Goal: Task Accomplishment & Management: Use online tool/utility

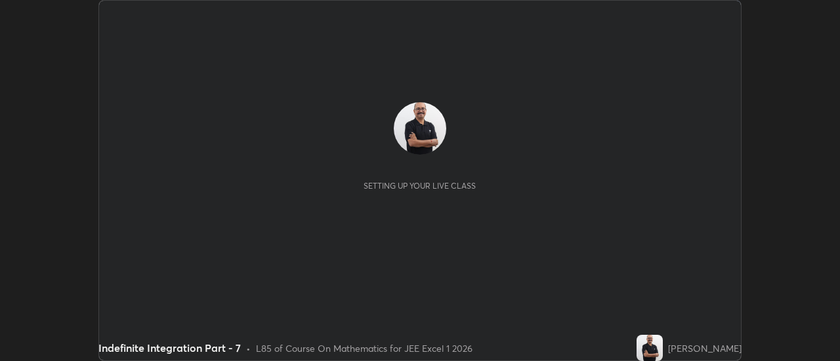
scroll to position [361, 839]
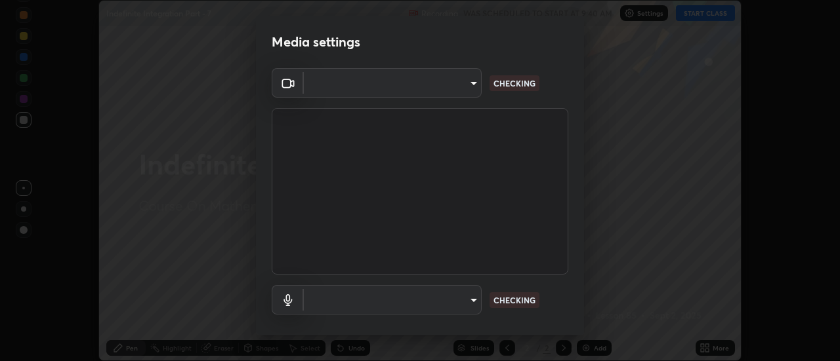
type input "0be616c92c2879d8fe19306c4b8383fc9b13f77197a30f876870ce6c7906effd"
type input "default"
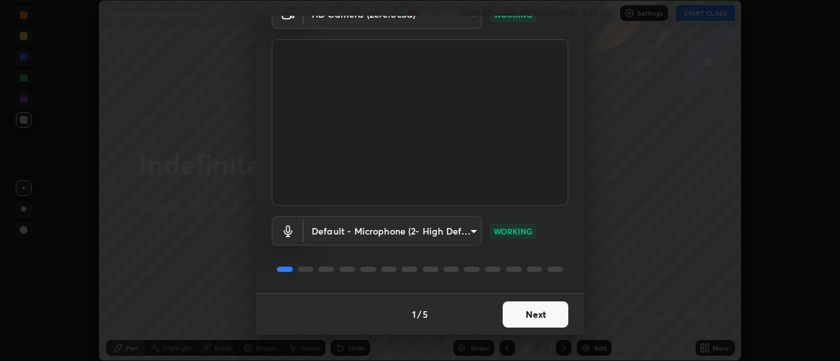
click at [549, 309] on button "Next" at bounding box center [535, 315] width 66 height 26
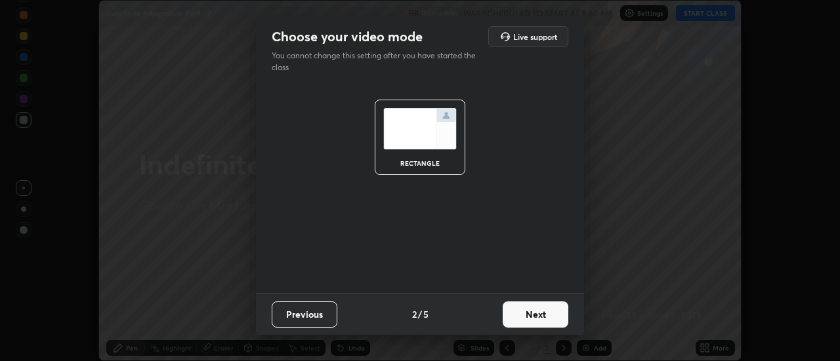
scroll to position [0, 0]
click at [546, 317] on button "Next" at bounding box center [535, 315] width 66 height 26
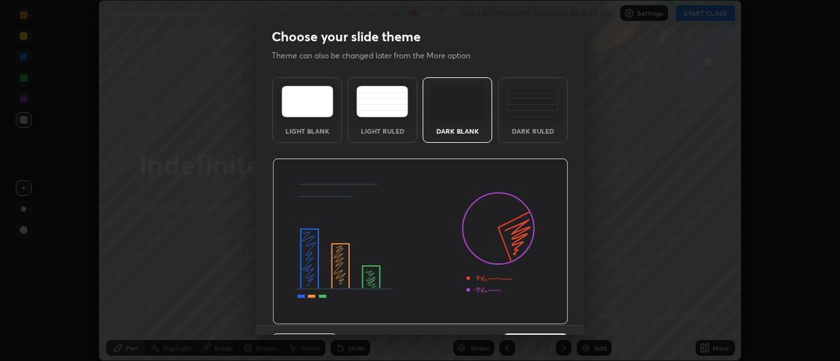
scroll to position [32, 0]
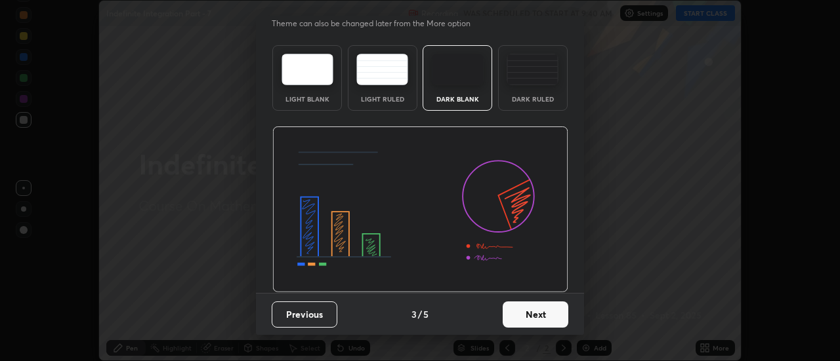
click at [535, 314] on button "Next" at bounding box center [535, 315] width 66 height 26
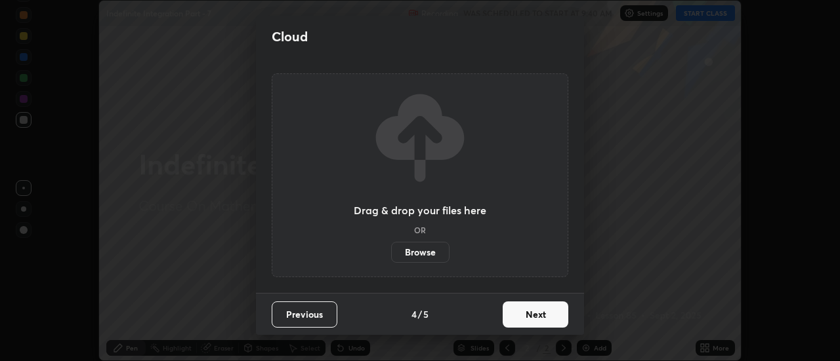
scroll to position [0, 0]
click at [537, 319] on button "Next" at bounding box center [535, 315] width 66 height 26
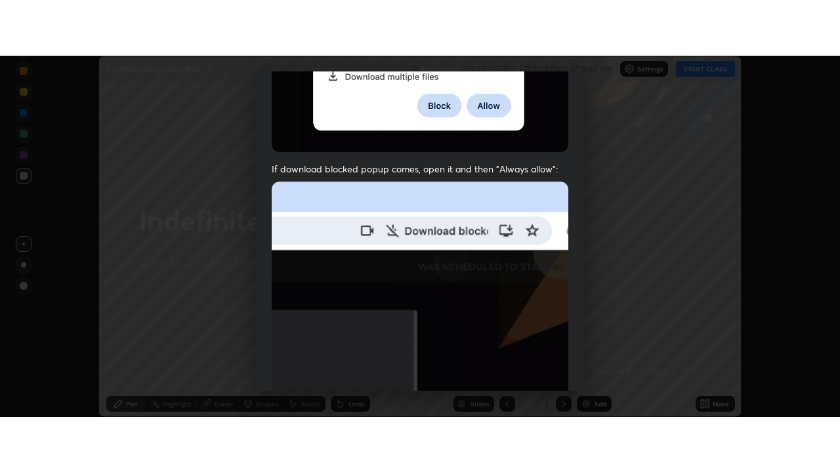
scroll to position [336, 0]
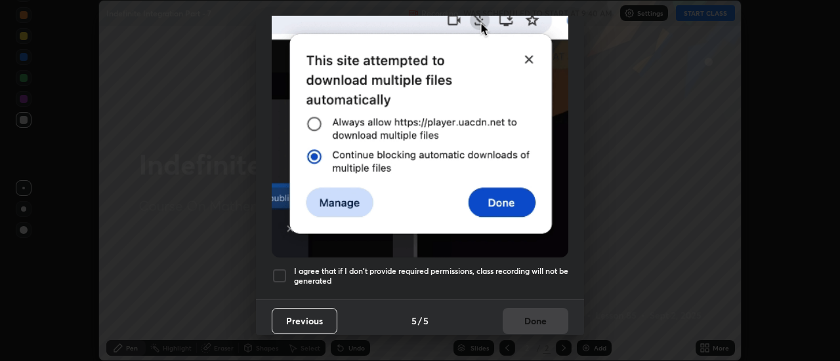
click at [277, 270] on div at bounding box center [280, 276] width 16 height 16
click at [534, 309] on button "Done" at bounding box center [535, 321] width 66 height 26
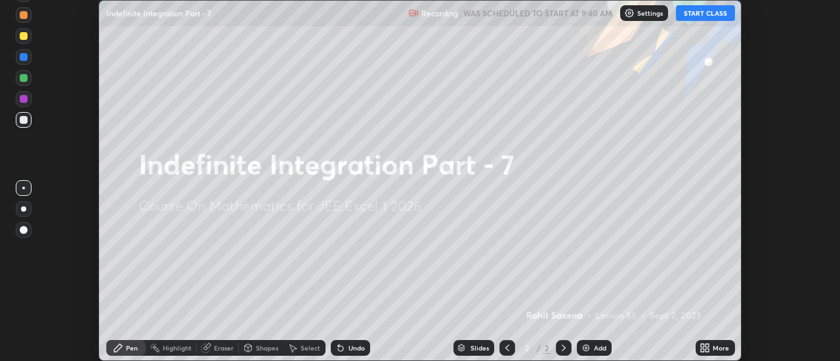
click at [702, 14] on button "START CLASS" at bounding box center [705, 13] width 59 height 16
click at [598, 347] on div "Add" at bounding box center [600, 348] width 12 height 7
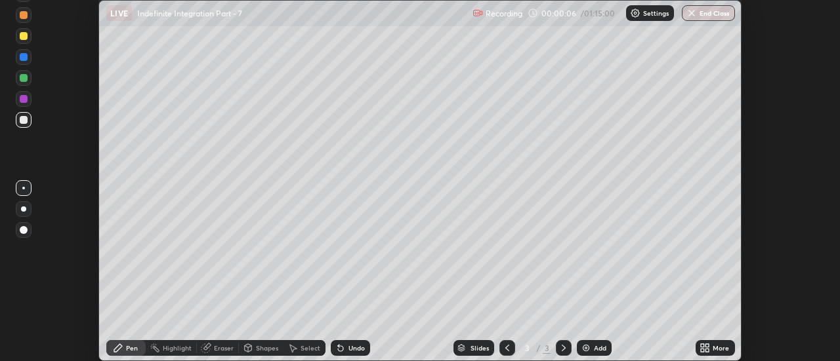
click at [714, 346] on div "More" at bounding box center [720, 348] width 16 height 7
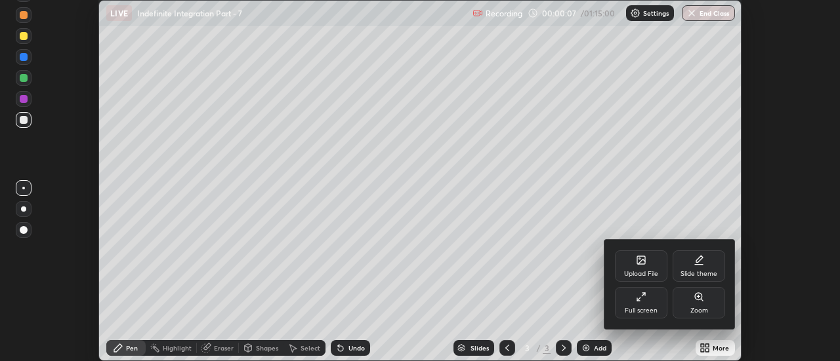
click at [643, 298] on icon at bounding box center [641, 297] width 10 height 10
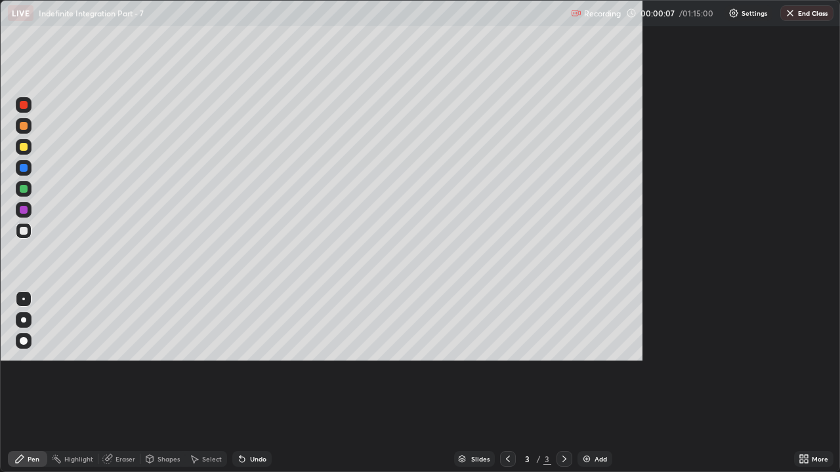
scroll to position [472, 840]
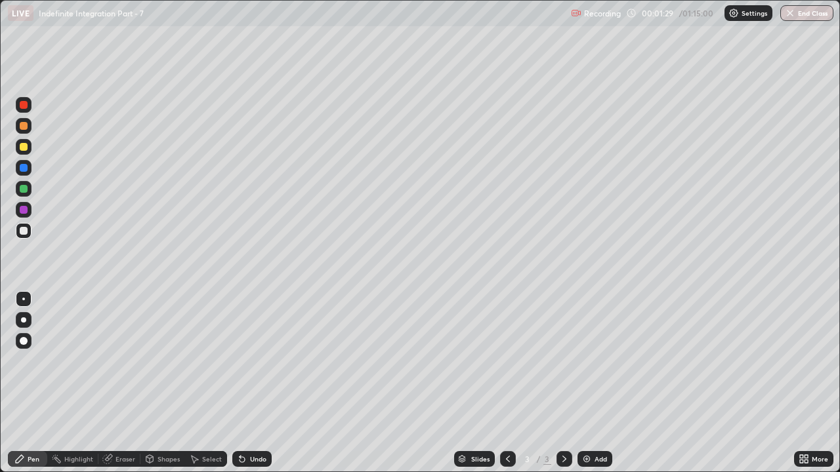
click at [20, 149] on div at bounding box center [24, 147] width 8 height 8
click at [125, 361] on div "Eraser" at bounding box center [119, 459] width 42 height 16
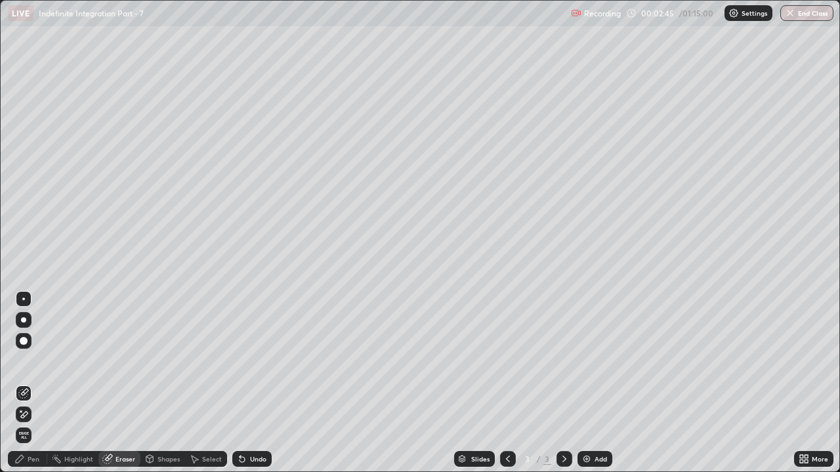
click at [40, 361] on div "Pen" at bounding box center [27, 459] width 39 height 16
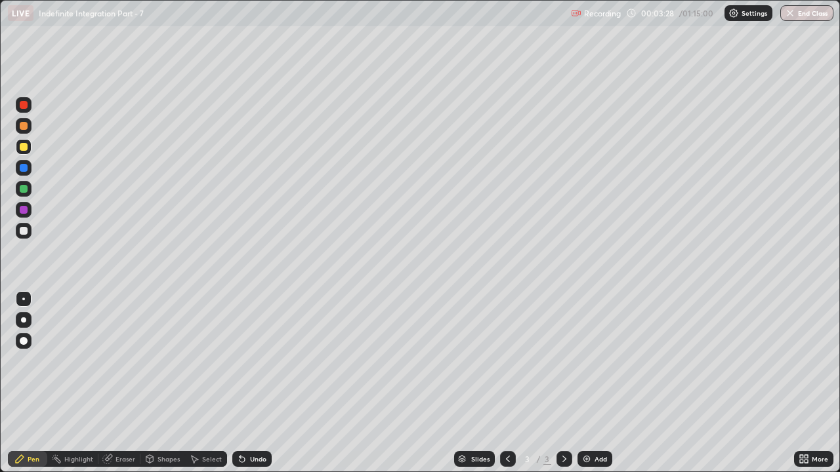
click at [258, 361] on div "Undo" at bounding box center [258, 459] width 16 height 7
click at [598, 361] on div "Add" at bounding box center [600, 459] width 12 height 7
click at [26, 236] on div at bounding box center [24, 231] width 16 height 16
click at [599, 361] on div "Add" at bounding box center [600, 459] width 12 height 7
click at [253, 361] on div "Undo" at bounding box center [258, 459] width 16 height 7
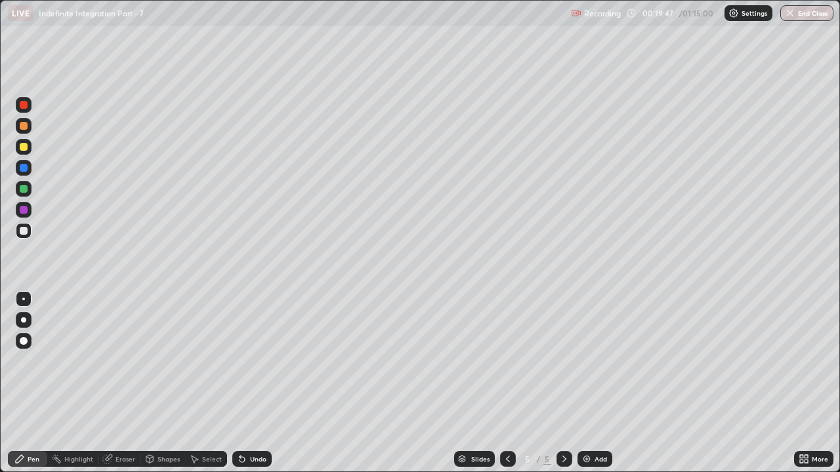
click at [22, 169] on div at bounding box center [24, 168] width 8 height 8
click at [257, 361] on div "Undo" at bounding box center [258, 459] width 16 height 7
click at [599, 361] on div "Add" at bounding box center [594, 459] width 35 height 16
click at [22, 232] on div at bounding box center [24, 231] width 8 height 8
click at [22, 128] on div at bounding box center [24, 126] width 8 height 8
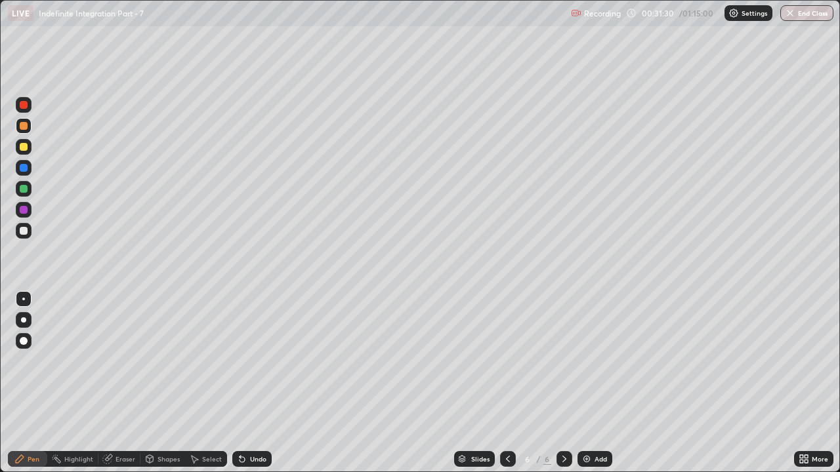
click at [264, 361] on div "Undo" at bounding box center [258, 459] width 16 height 7
click at [263, 361] on div "Undo" at bounding box center [258, 459] width 16 height 7
click at [259, 361] on div "Undo" at bounding box center [258, 459] width 16 height 7
click at [267, 361] on div "Undo" at bounding box center [251, 459] width 39 height 16
click at [262, 361] on div "Undo" at bounding box center [258, 459] width 16 height 7
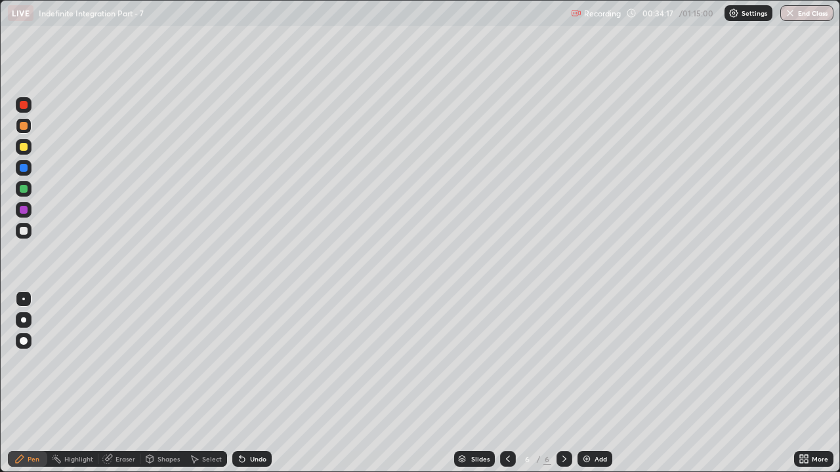
click at [588, 361] on img at bounding box center [586, 459] width 10 height 10
click at [26, 233] on div at bounding box center [24, 231] width 8 height 8
click at [262, 361] on div "Undo" at bounding box center [258, 459] width 16 height 7
click at [599, 361] on div "Add" at bounding box center [600, 459] width 12 height 7
click at [245, 361] on icon at bounding box center [242, 459] width 10 height 10
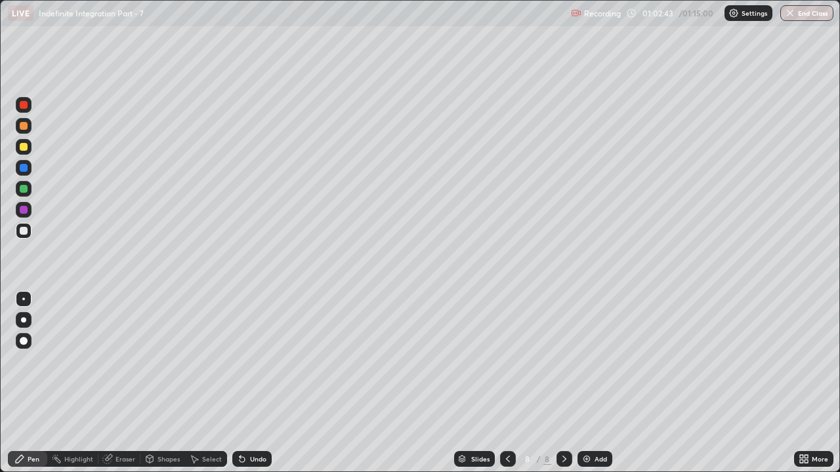
click at [595, 361] on div "Add" at bounding box center [600, 459] width 12 height 7
click at [22, 146] on div at bounding box center [24, 147] width 8 height 8
click at [259, 361] on div "Undo" at bounding box center [251, 459] width 39 height 16
click at [253, 361] on div "Undo" at bounding box center [258, 459] width 16 height 7
click at [592, 361] on div "Add" at bounding box center [594, 459] width 35 height 16
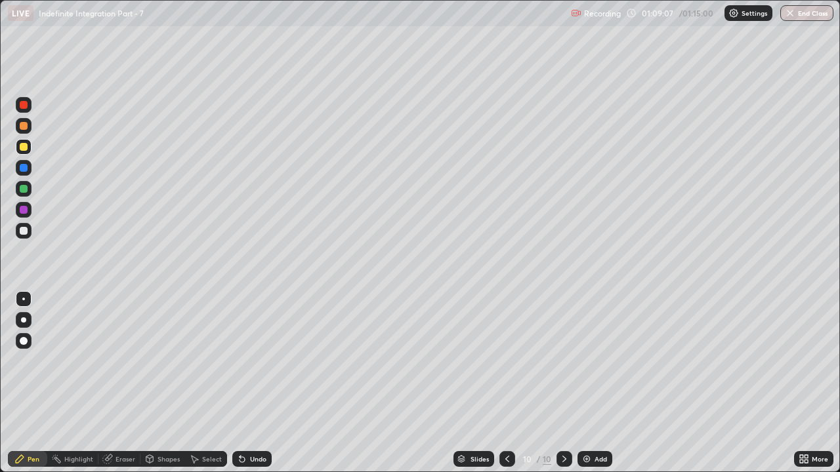
click at [258, 361] on div "Undo" at bounding box center [258, 459] width 16 height 7
click at [124, 361] on div "Eraser" at bounding box center [125, 459] width 20 height 7
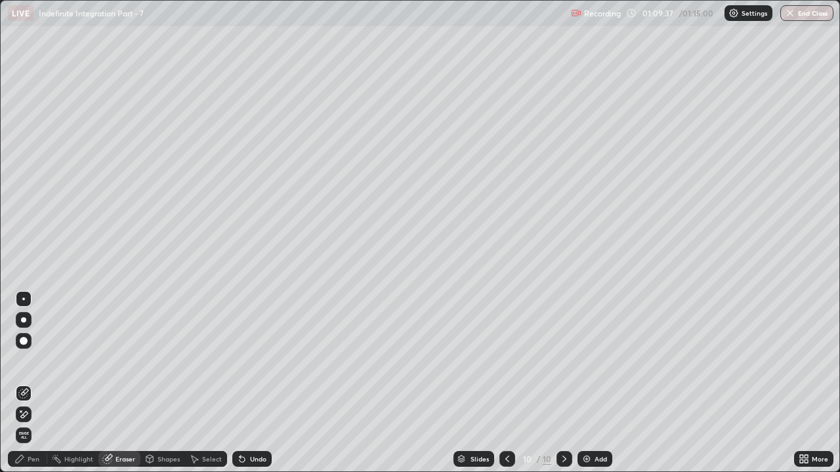
click at [255, 361] on div "Undo" at bounding box center [258, 459] width 16 height 7
click at [256, 361] on div "Undo" at bounding box center [251, 459] width 39 height 16
click at [253, 361] on div "Undo" at bounding box center [251, 459] width 39 height 16
click at [252, 361] on div "Undo" at bounding box center [251, 459] width 39 height 16
click at [253, 361] on div "Undo" at bounding box center [251, 459] width 39 height 16
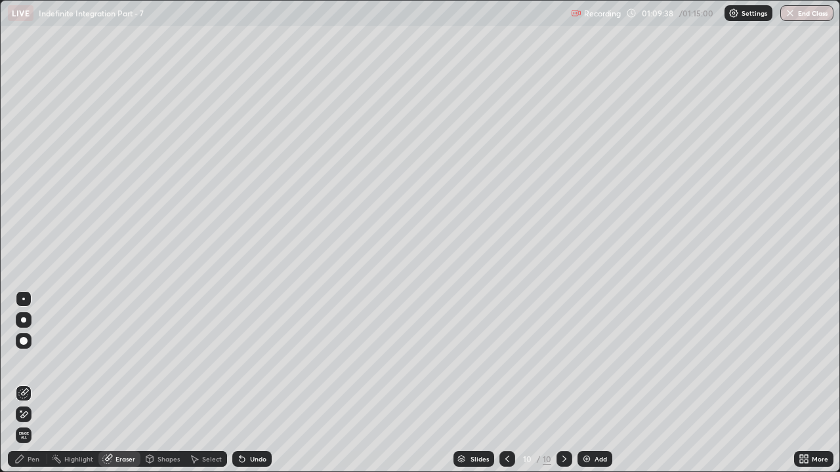
click at [251, 361] on div "Undo" at bounding box center [251, 459] width 39 height 16
click at [253, 361] on div "Undo" at bounding box center [251, 459] width 39 height 16
click at [254, 361] on div "Undo" at bounding box center [258, 459] width 16 height 7
click at [256, 361] on div "Undo" at bounding box center [251, 459] width 39 height 16
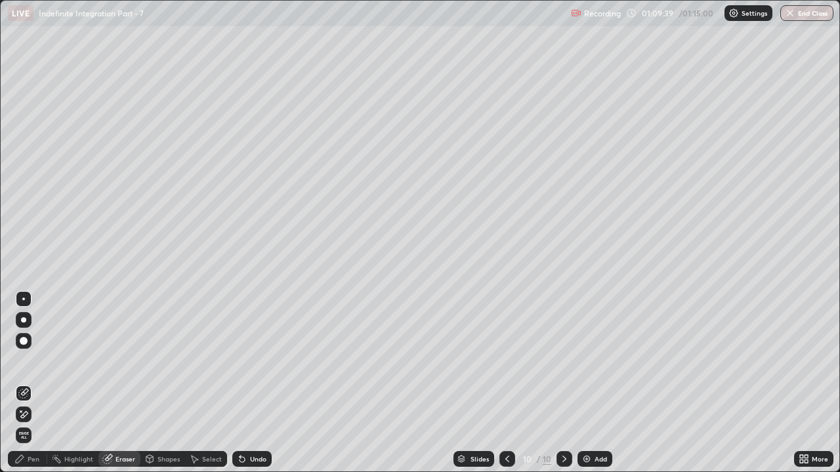
click at [256, 361] on div "Undo" at bounding box center [251, 459] width 39 height 16
click at [41, 361] on div "Pen" at bounding box center [27, 459] width 39 height 16
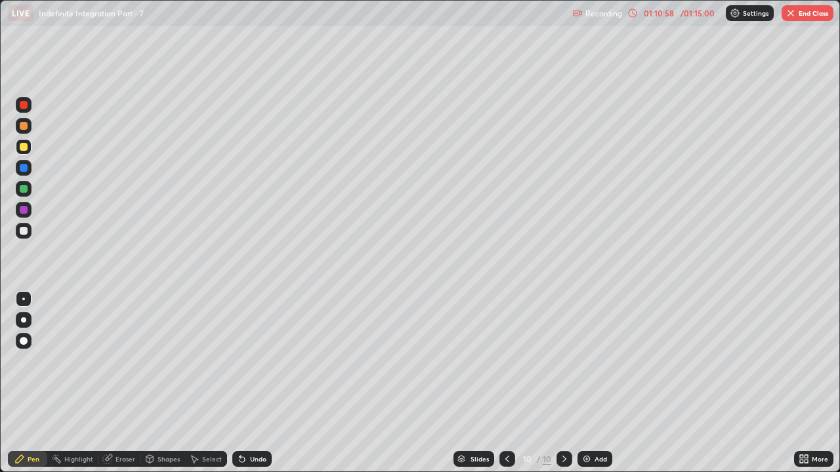
click at [250, 361] on div "Undo" at bounding box center [251, 459] width 39 height 16
click at [253, 361] on div "Undo" at bounding box center [258, 459] width 16 height 7
click at [252, 361] on div "Undo" at bounding box center [258, 459] width 16 height 7
click at [254, 361] on div "Undo" at bounding box center [251, 459] width 39 height 16
click at [811, 17] on button "End Class" at bounding box center [807, 13] width 52 height 16
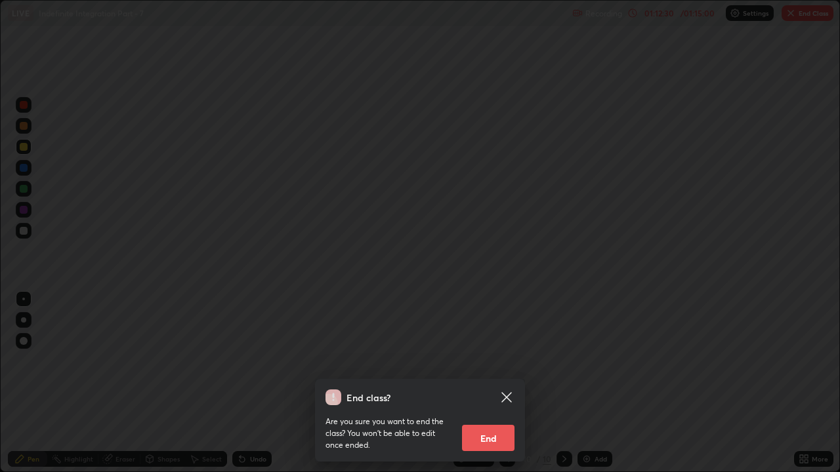
click at [507, 361] on button "End" at bounding box center [488, 438] width 52 height 26
